Goal: Task Accomplishment & Management: Complete application form

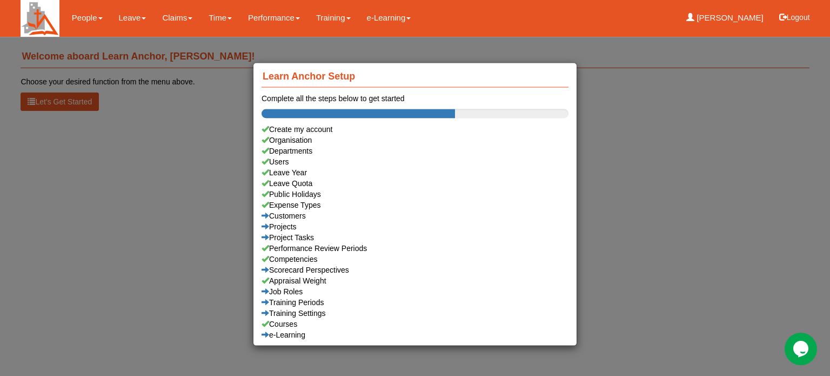
click at [126, 17] on div "Learn Anchor Setup Complete all the steps below to get started Create my accoun…" at bounding box center [415, 188] width 830 height 376
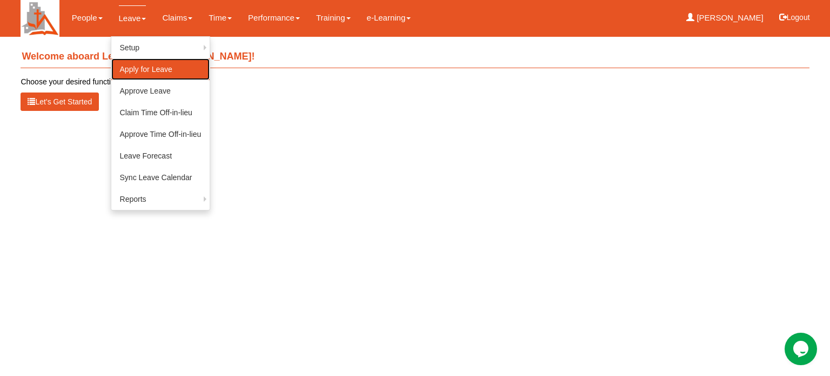
click at [141, 69] on link "Apply for Leave" at bounding box center [160, 69] width 99 height 22
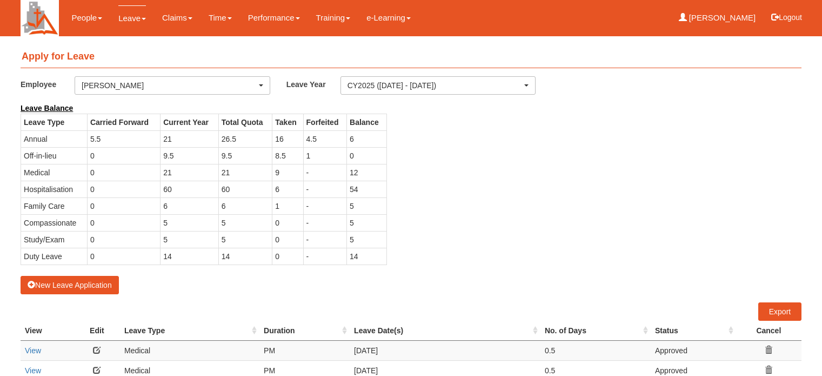
select select "50"
click at [52, 283] on button "New Leave Application" at bounding box center [70, 285] width 98 height 18
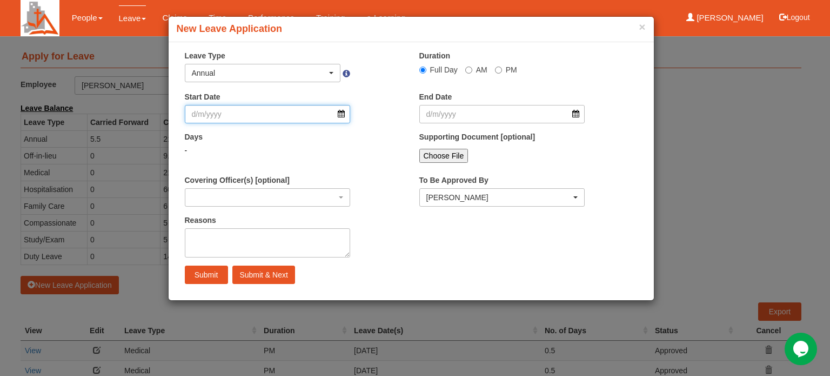
click at [342, 114] on input "Start Date" at bounding box center [268, 114] width 166 height 18
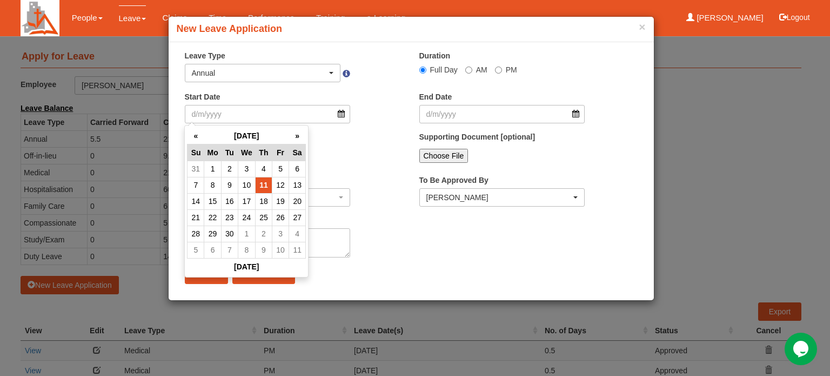
click at [268, 189] on td "11" at bounding box center [263, 185] width 17 height 16
type input "[DATE]"
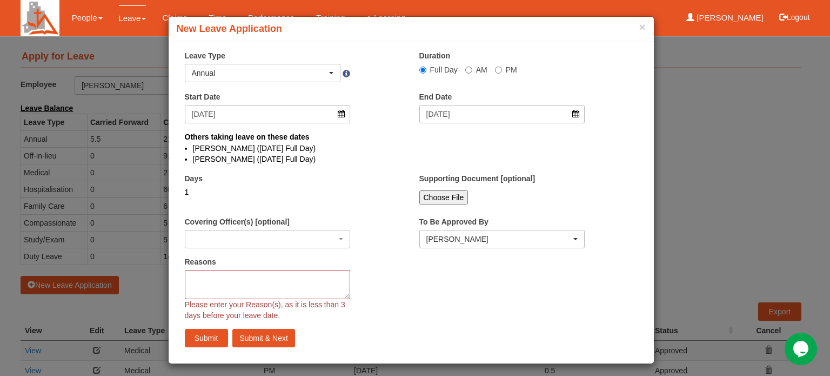
select select
click at [496, 71] on input "PM" at bounding box center [498, 69] width 7 height 7
radio input "true"
click at [225, 279] on textarea "Reasons" at bounding box center [268, 284] width 166 height 29
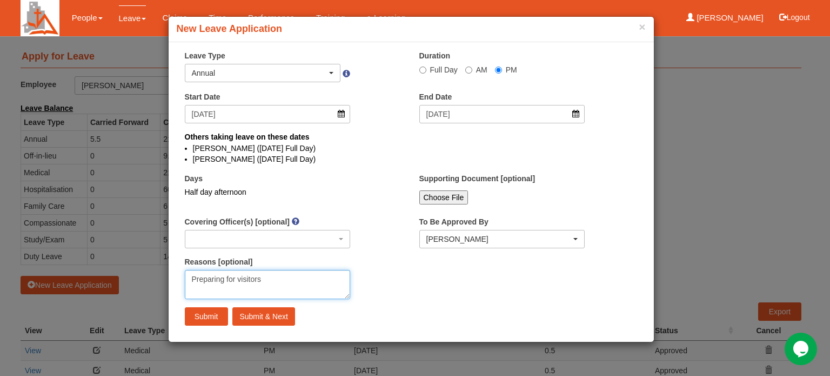
type textarea "Preparing for visitors"
click at [199, 317] on input "Submit" at bounding box center [206, 316] width 43 height 18
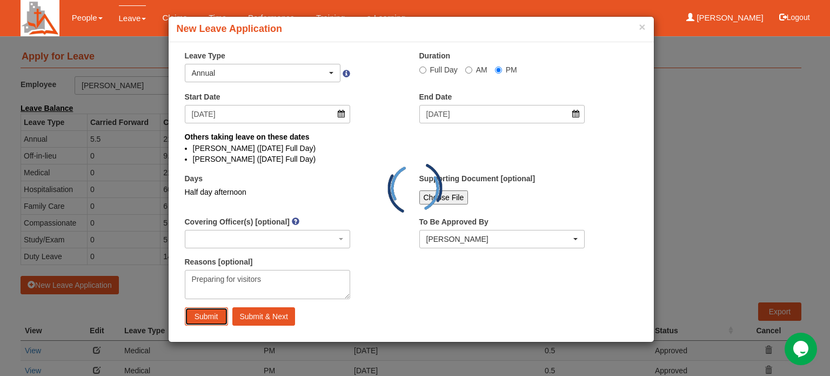
radio input "true"
select select
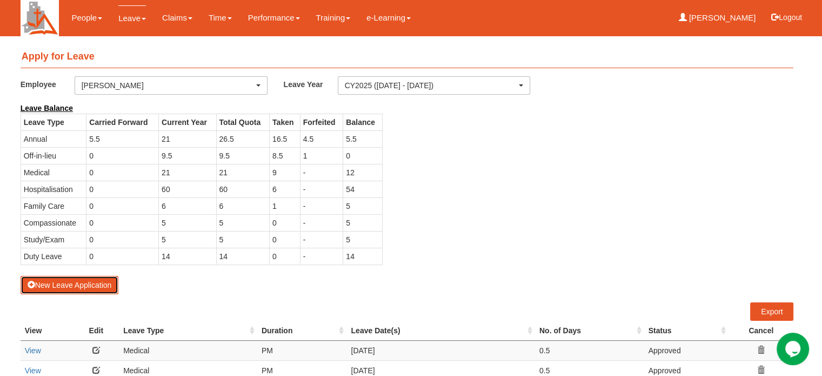
select select "50"
